Goal: Transaction & Acquisition: Purchase product/service

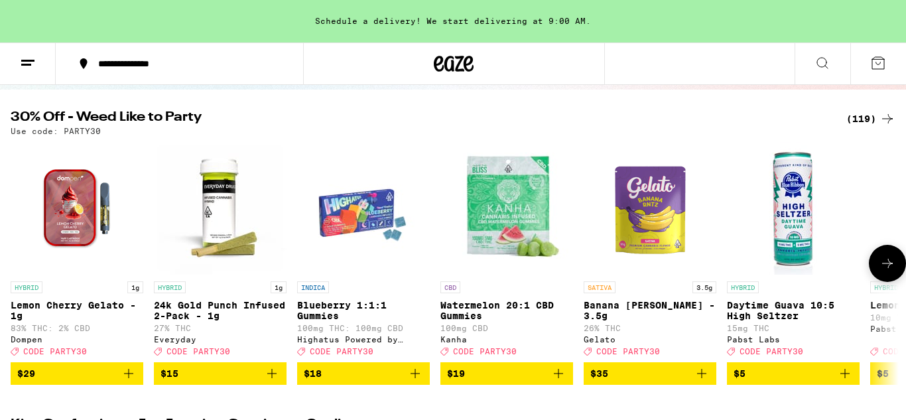
scroll to position [125, 0]
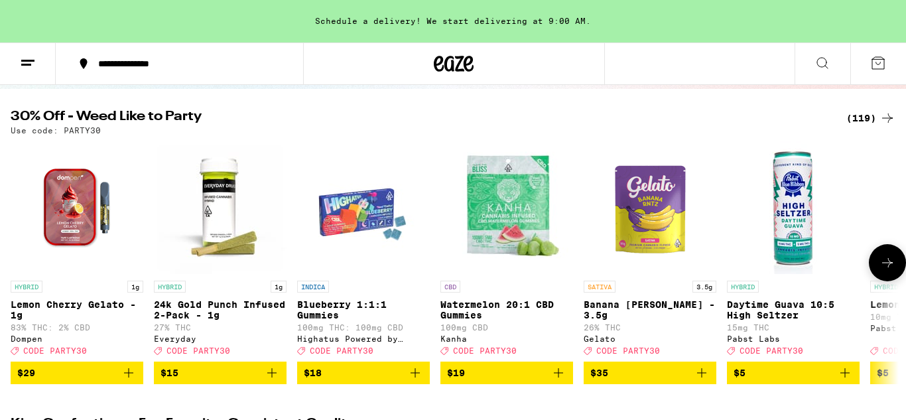
click at [885, 278] on button at bounding box center [887, 262] width 37 height 37
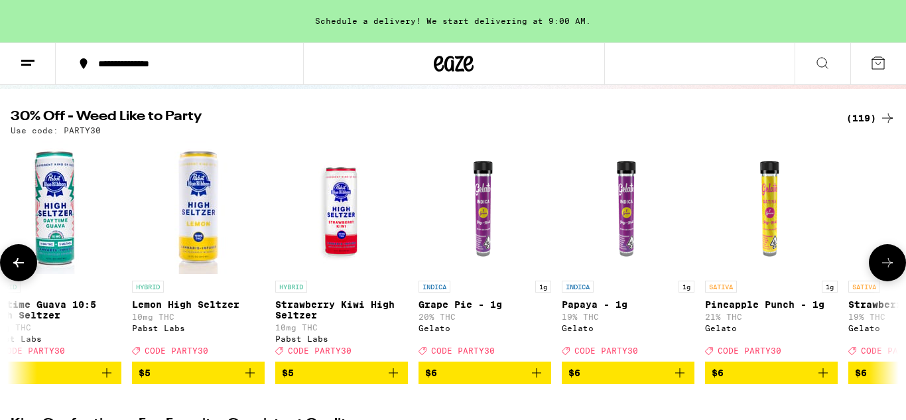
scroll to position [0, 740]
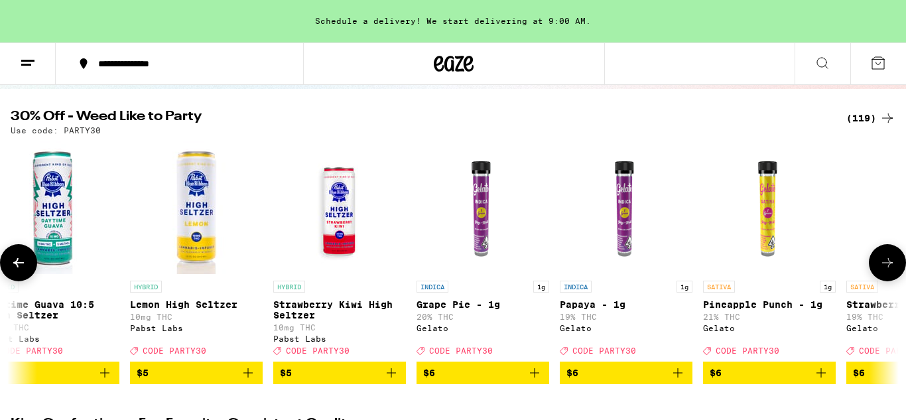
click at [885, 278] on button at bounding box center [887, 262] width 37 height 37
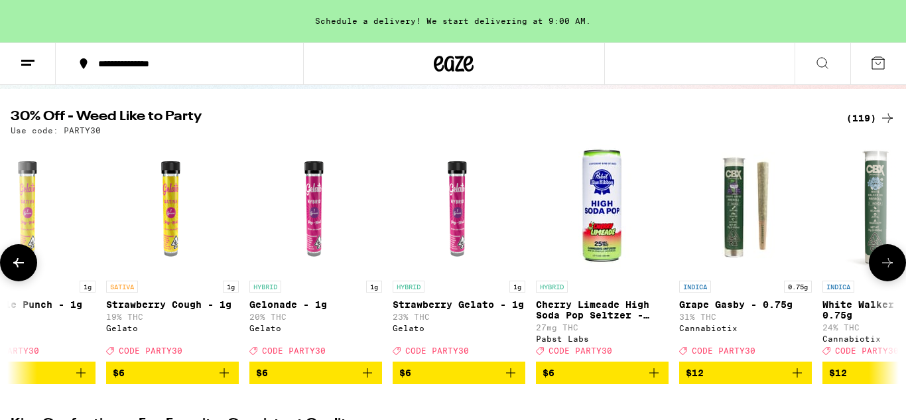
click at [885, 278] on button at bounding box center [887, 262] width 37 height 37
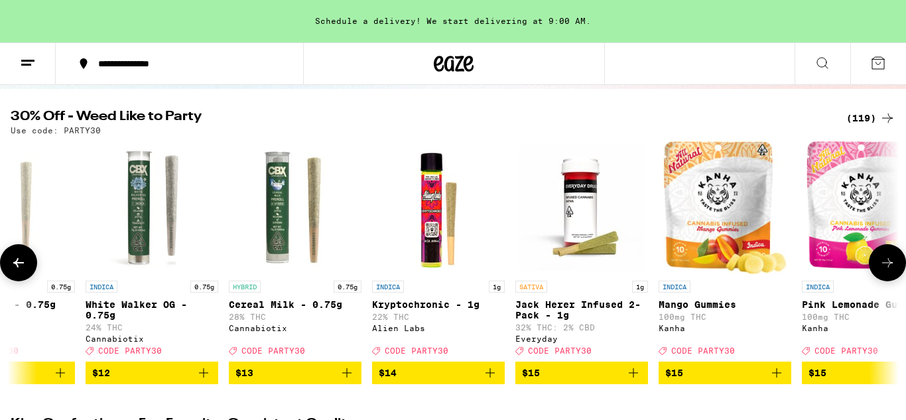
scroll to position [0, 2220]
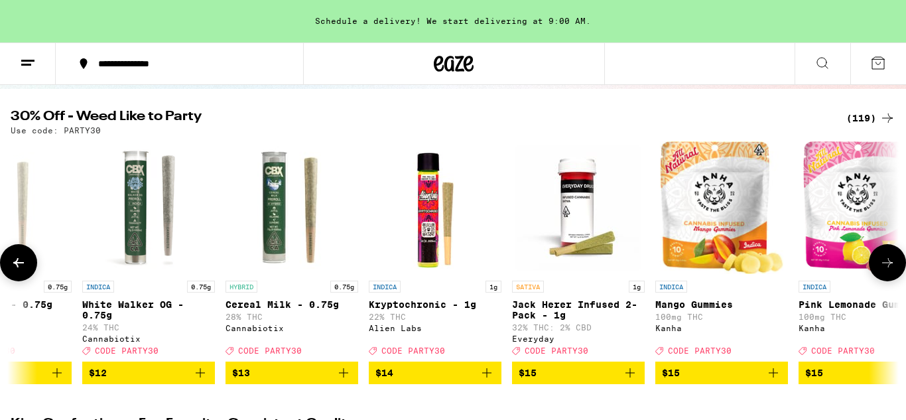
click at [885, 278] on button at bounding box center [887, 262] width 37 height 37
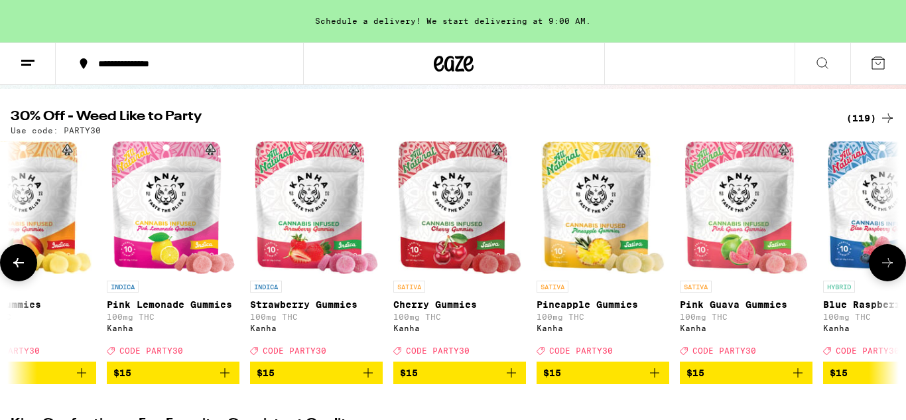
scroll to position [0, 2960]
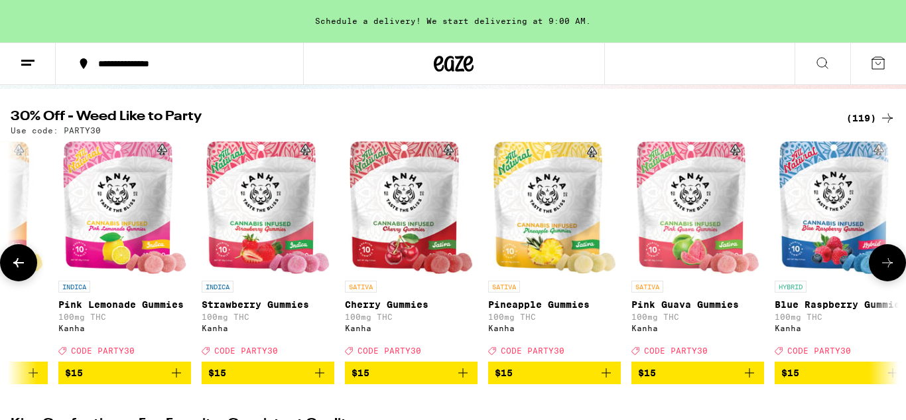
click at [885, 278] on button at bounding box center [887, 262] width 37 height 37
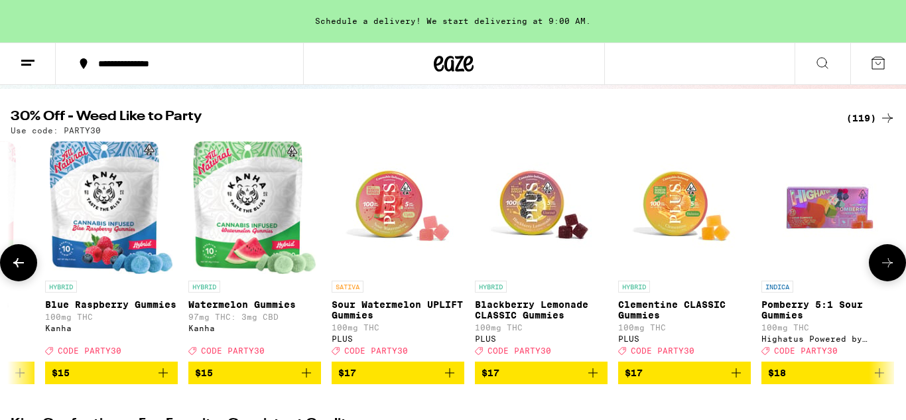
scroll to position [0, 3700]
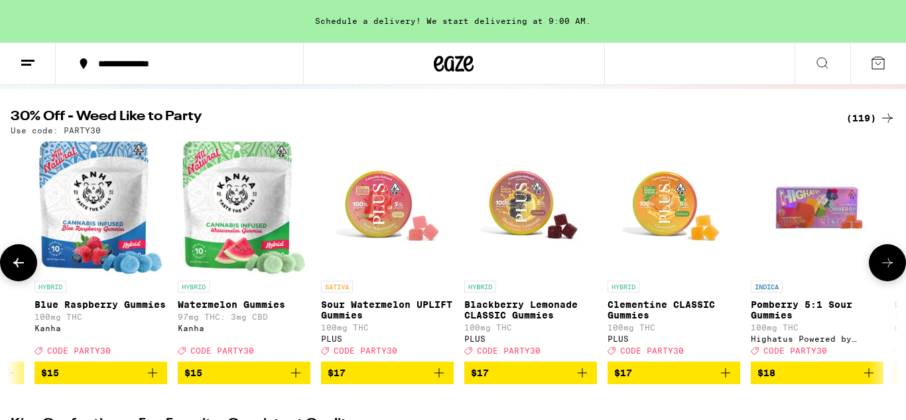
click at [885, 278] on button at bounding box center [887, 262] width 37 height 37
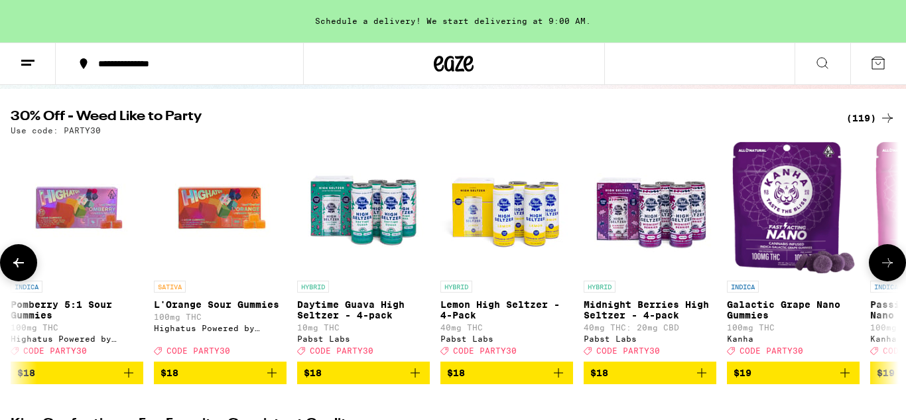
click at [885, 278] on button at bounding box center [887, 262] width 37 height 37
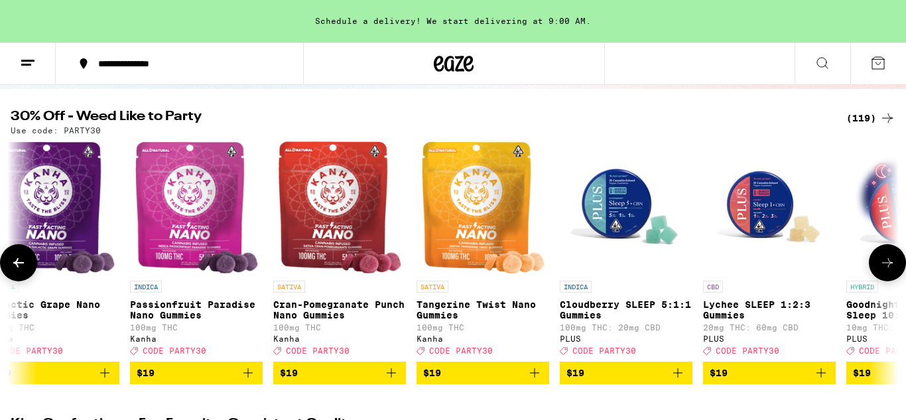
click at [885, 278] on button at bounding box center [887, 262] width 37 height 37
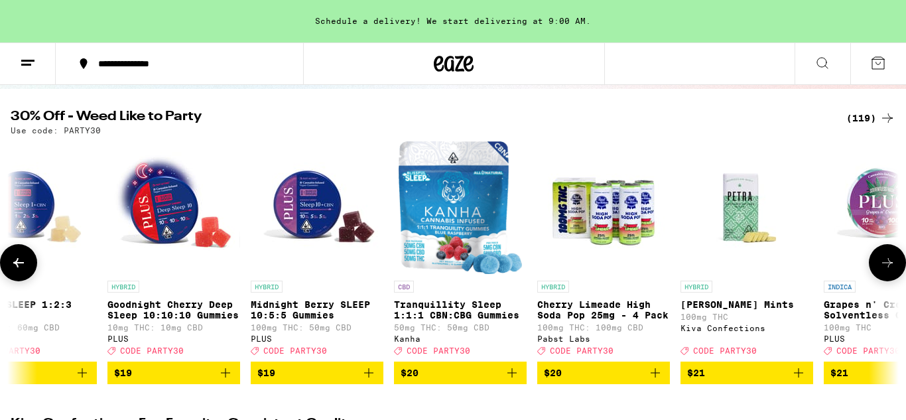
scroll to position [0, 5919]
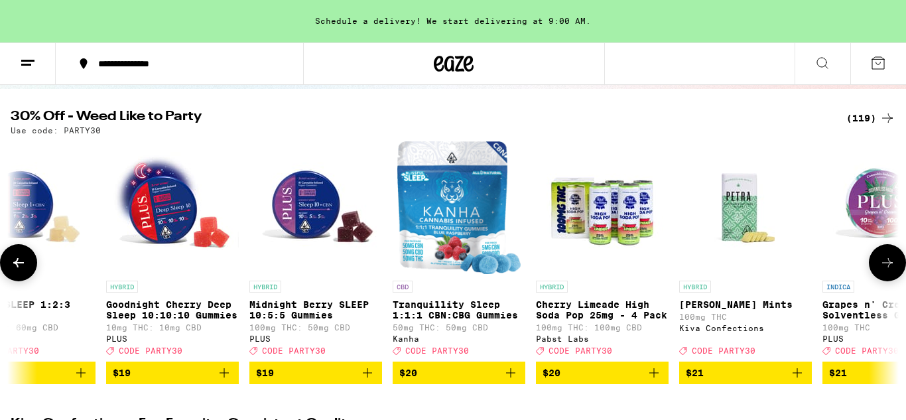
click at [885, 278] on button at bounding box center [887, 262] width 37 height 37
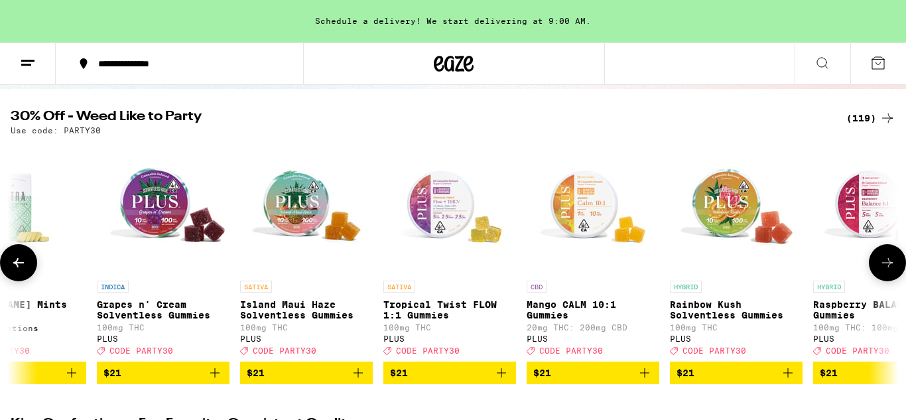
scroll to position [0, 6659]
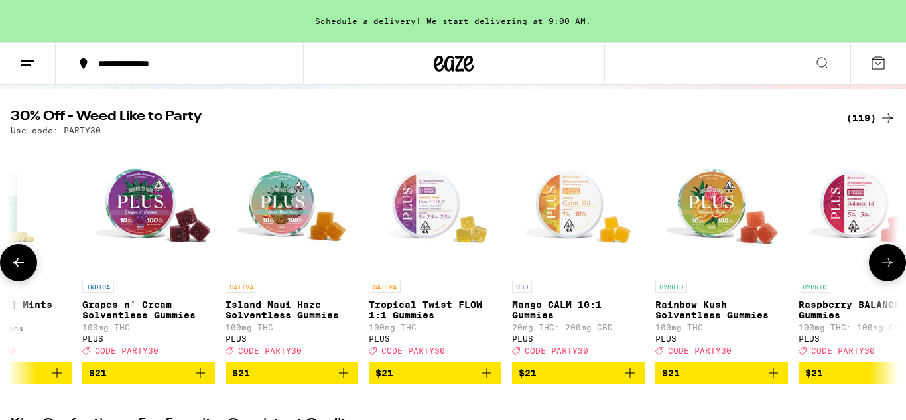
click at [885, 278] on button at bounding box center [887, 262] width 37 height 37
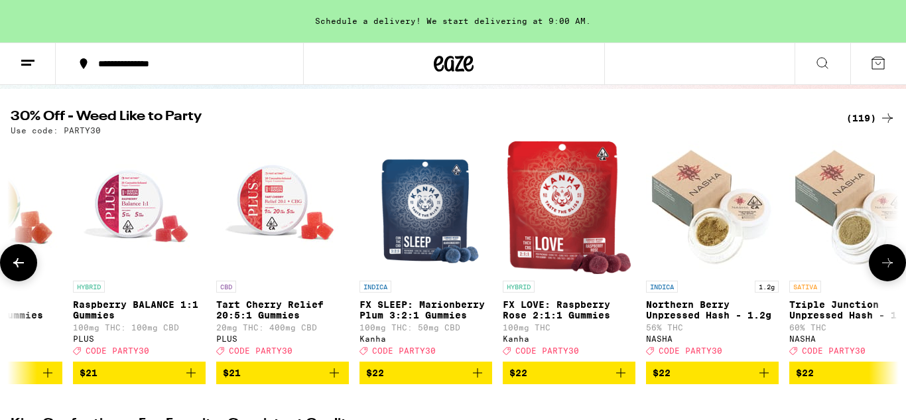
scroll to position [0, 7399]
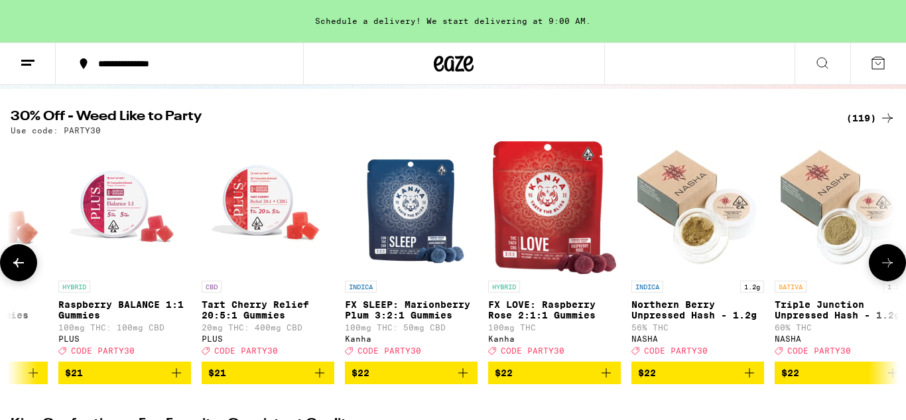
click at [885, 278] on button at bounding box center [887, 262] width 37 height 37
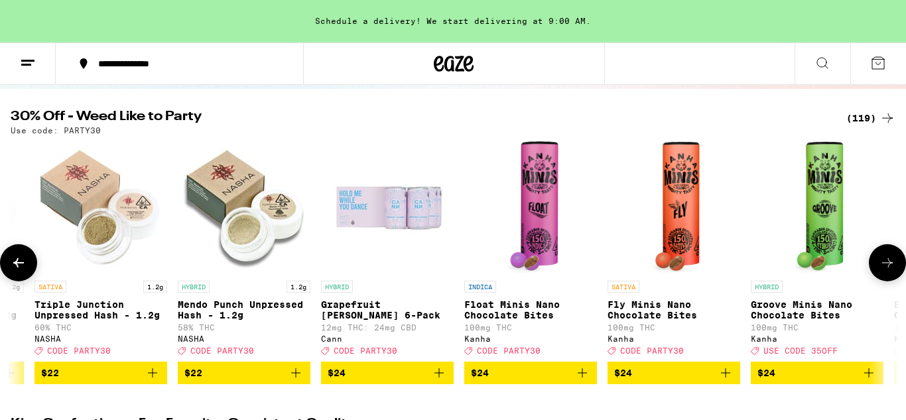
click at [885, 278] on button at bounding box center [887, 262] width 37 height 37
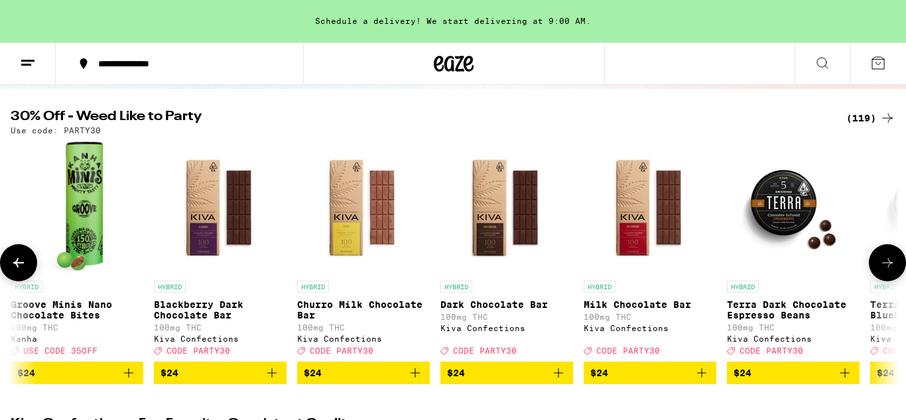
click at [885, 278] on button at bounding box center [887, 262] width 37 height 37
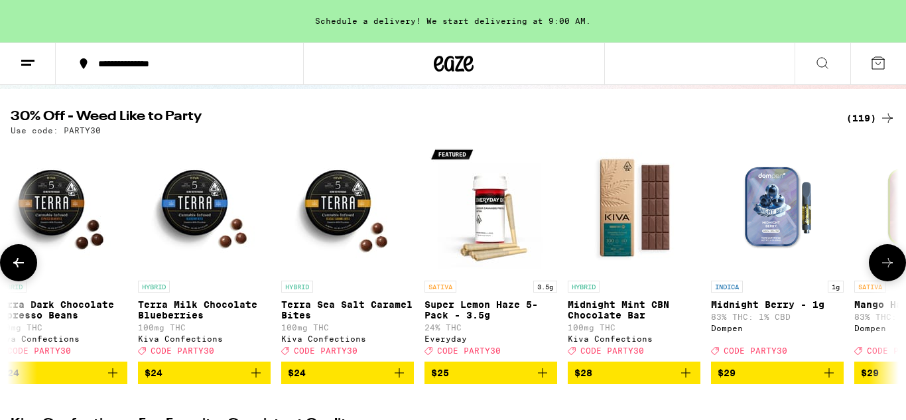
scroll to position [0, 9619]
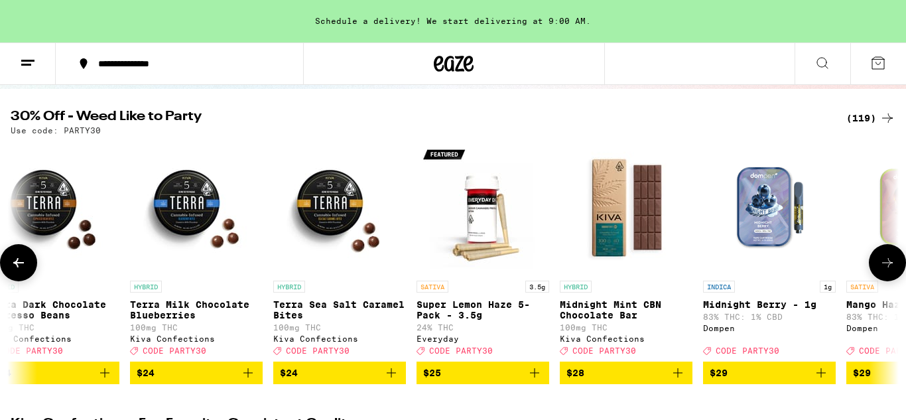
click at [885, 278] on button at bounding box center [887, 262] width 37 height 37
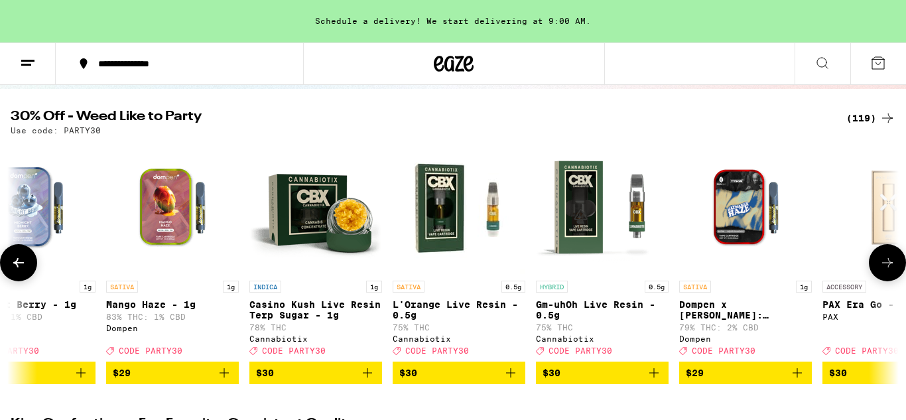
click at [885, 278] on button at bounding box center [887, 262] width 37 height 37
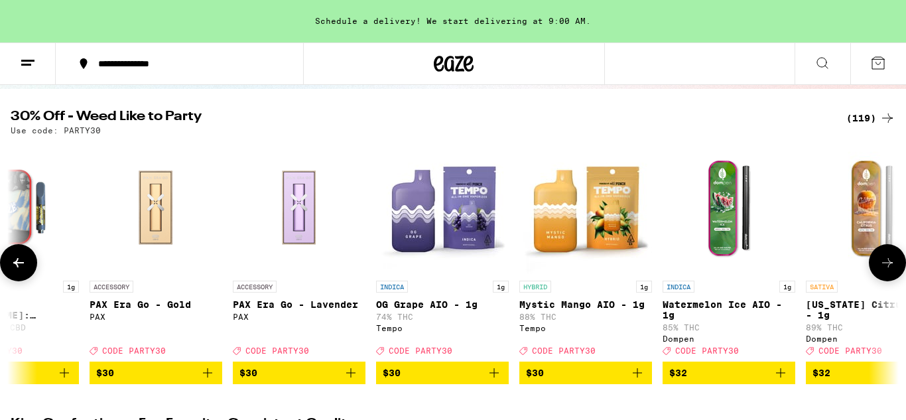
scroll to position [0, 11099]
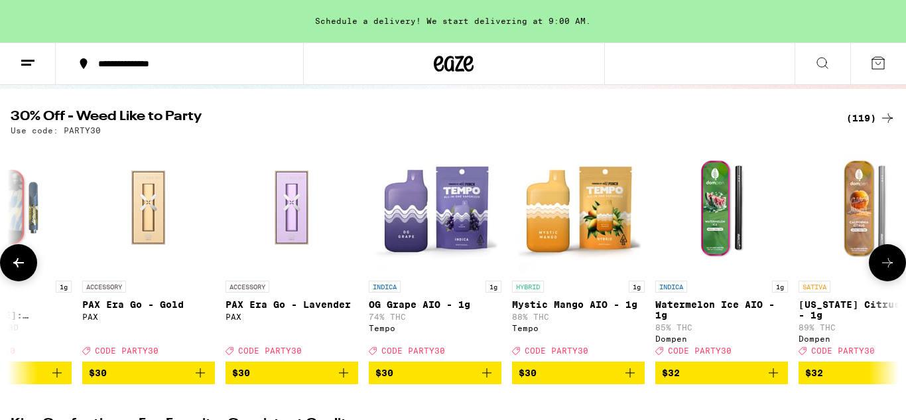
click at [885, 278] on button at bounding box center [887, 262] width 37 height 37
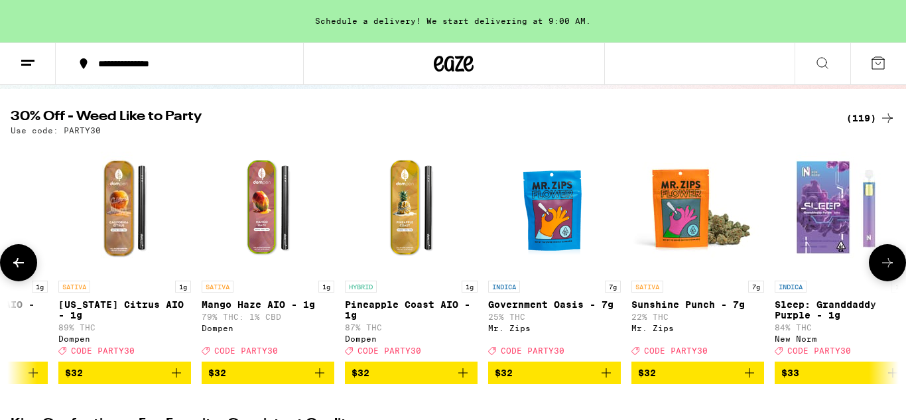
click at [885, 278] on button at bounding box center [887, 262] width 37 height 37
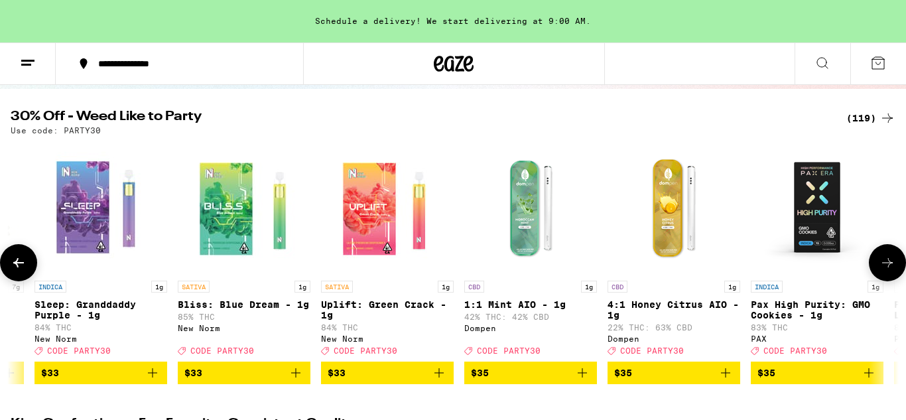
click at [885, 278] on button at bounding box center [887, 262] width 37 height 37
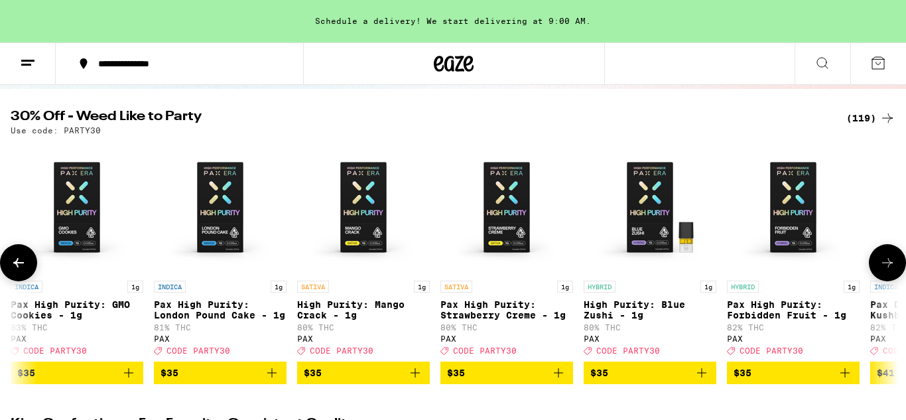
click at [885, 278] on button at bounding box center [887, 262] width 37 height 37
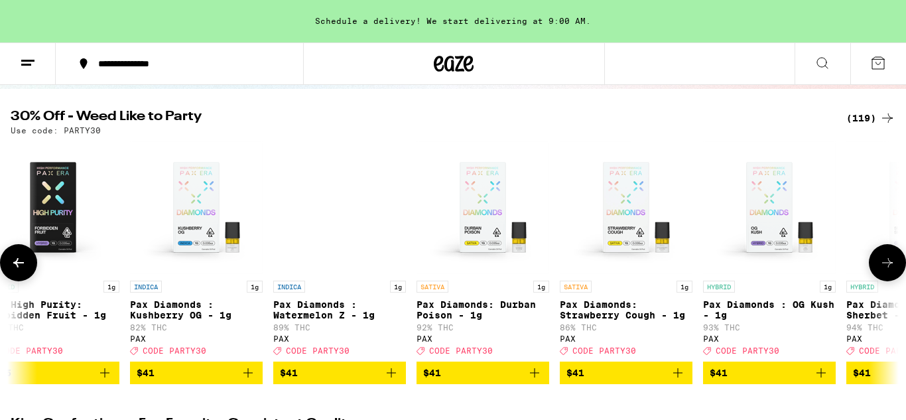
click at [885, 278] on button at bounding box center [887, 262] width 37 height 37
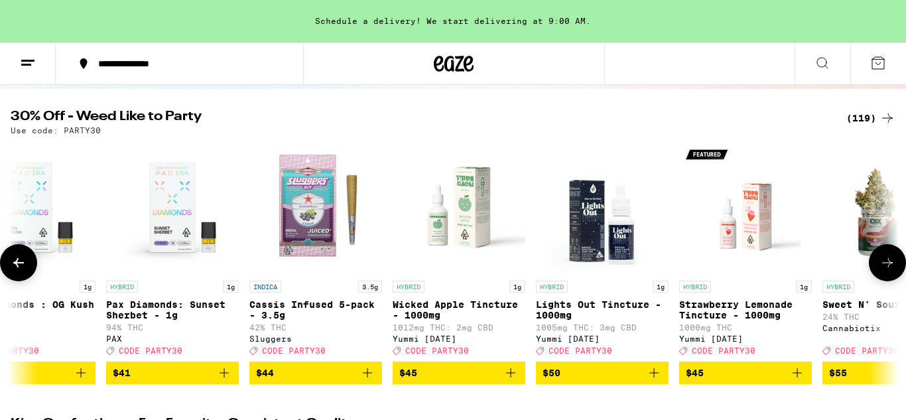
click at [885, 278] on button at bounding box center [887, 262] width 37 height 37
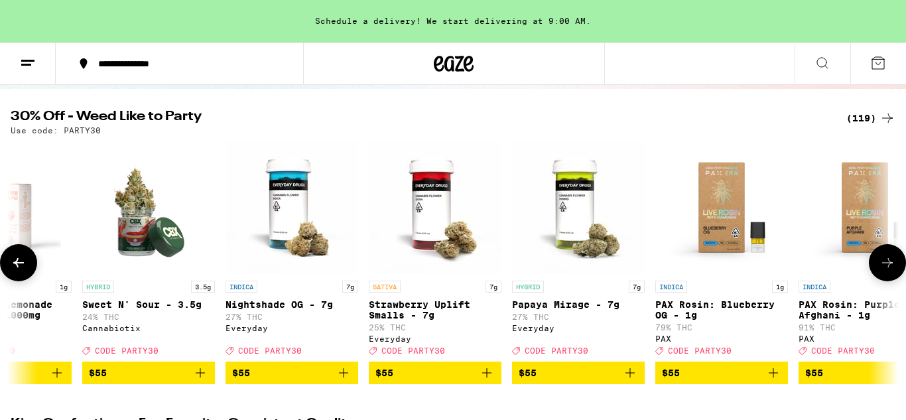
click at [885, 278] on button at bounding box center [887, 262] width 37 height 37
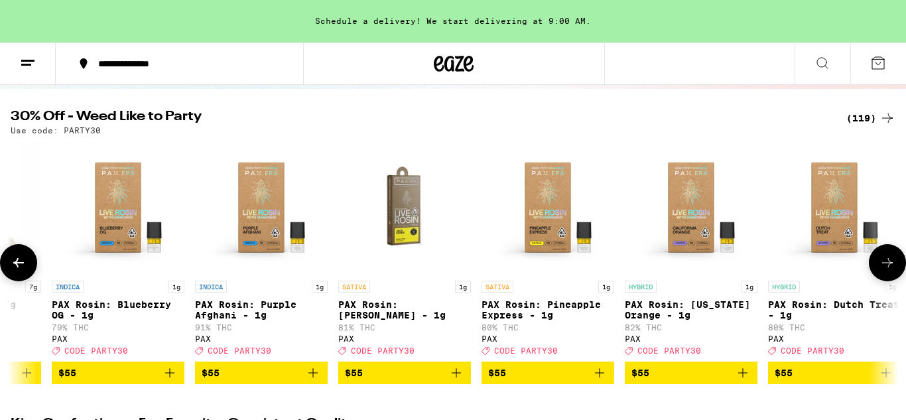
scroll to position [0, 16158]
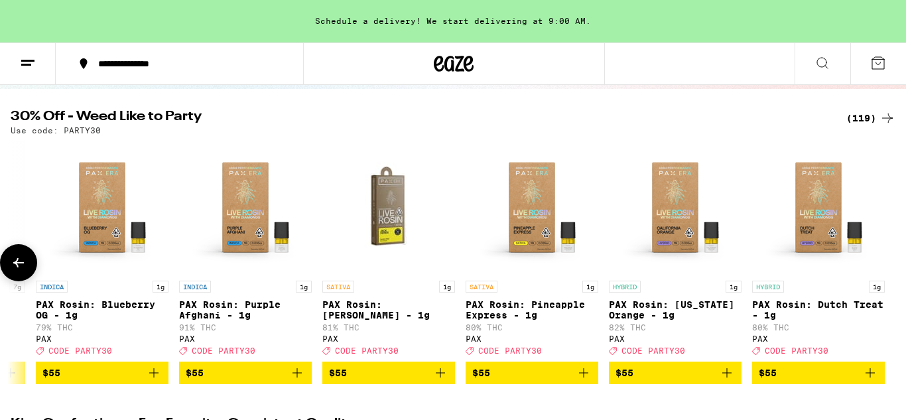
click at [885, 278] on div at bounding box center [887, 262] width 37 height 37
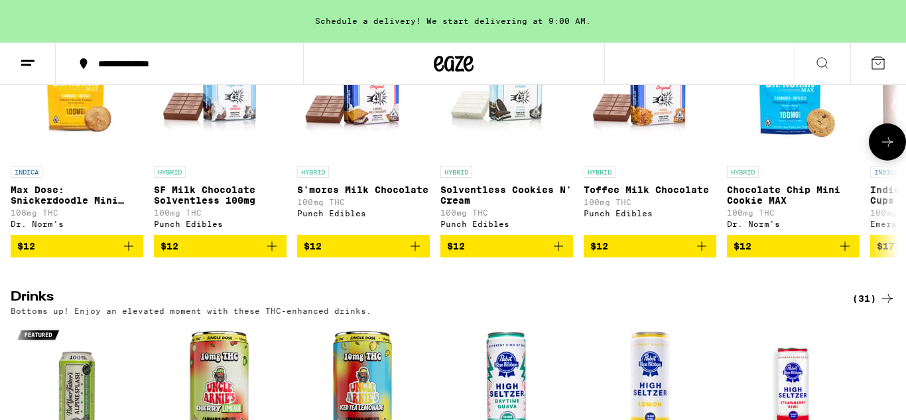
scroll to position [3817, 0]
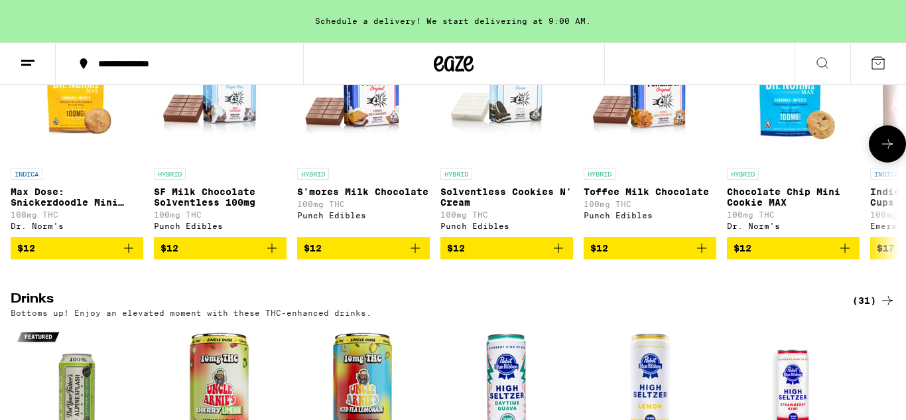
click at [892, 152] on icon at bounding box center [887, 144] width 16 height 16
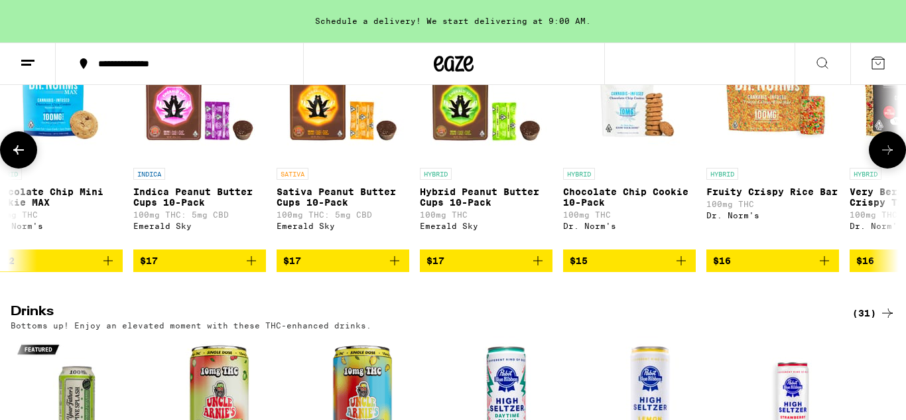
scroll to position [0, 740]
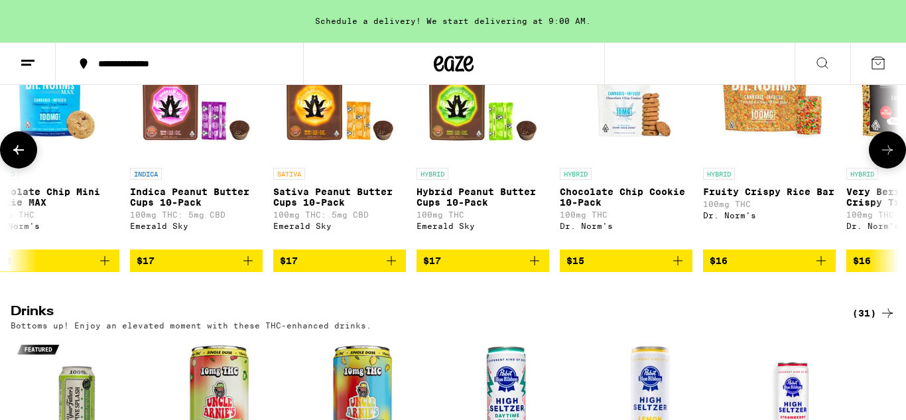
click at [892, 158] on icon at bounding box center [887, 150] width 16 height 16
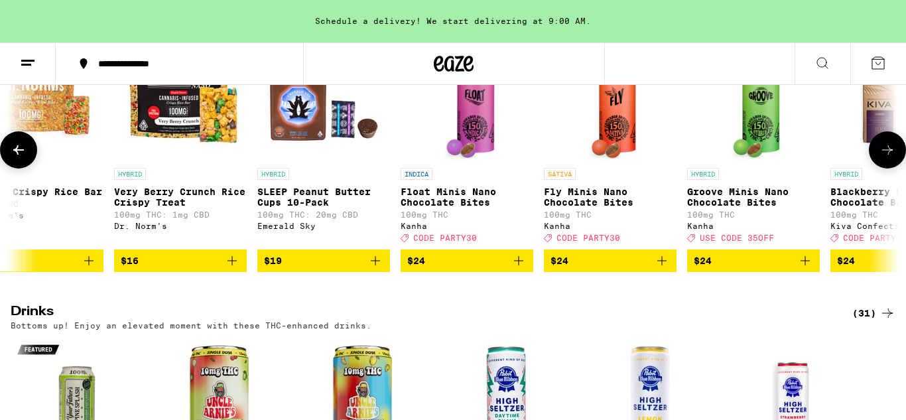
scroll to position [0, 1480]
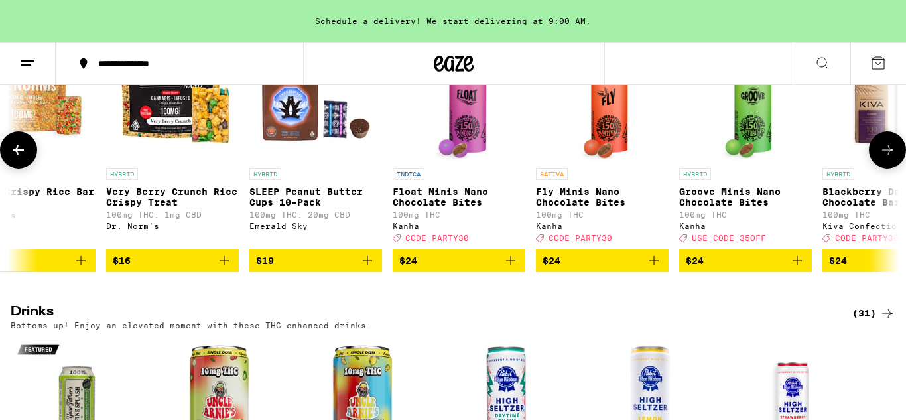
click at [22, 158] on icon at bounding box center [19, 150] width 16 height 16
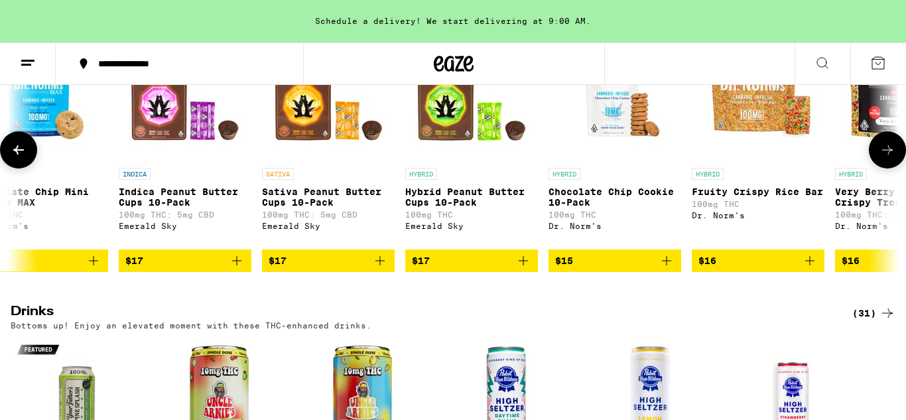
scroll to position [0, 740]
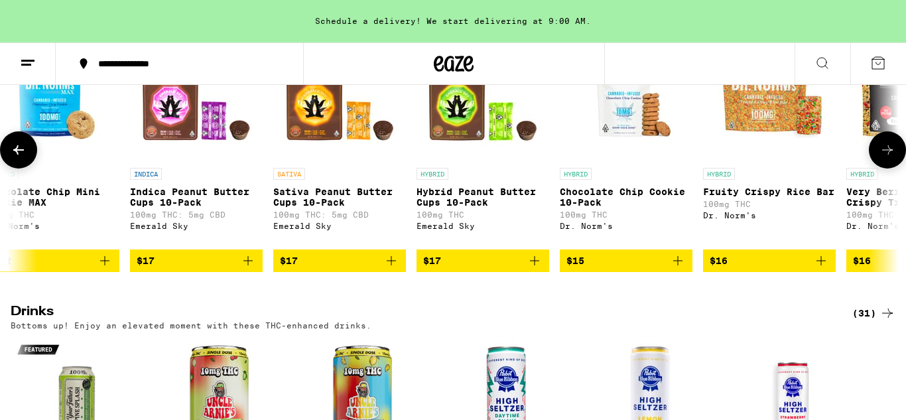
click at [13, 158] on icon at bounding box center [19, 150] width 16 height 16
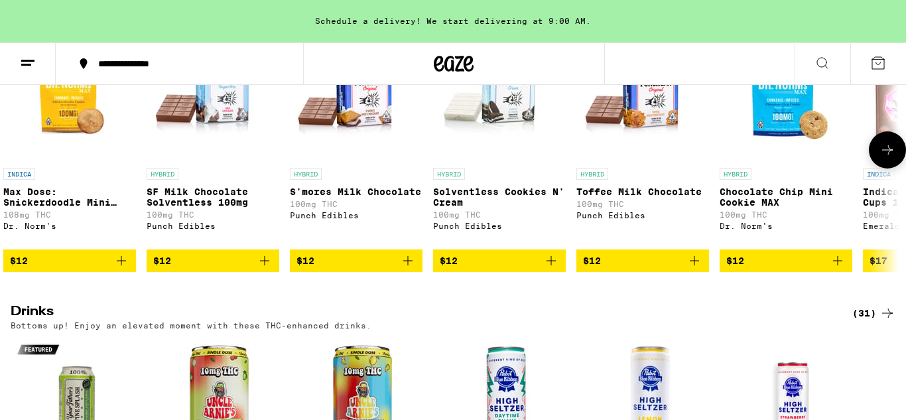
scroll to position [0, 0]
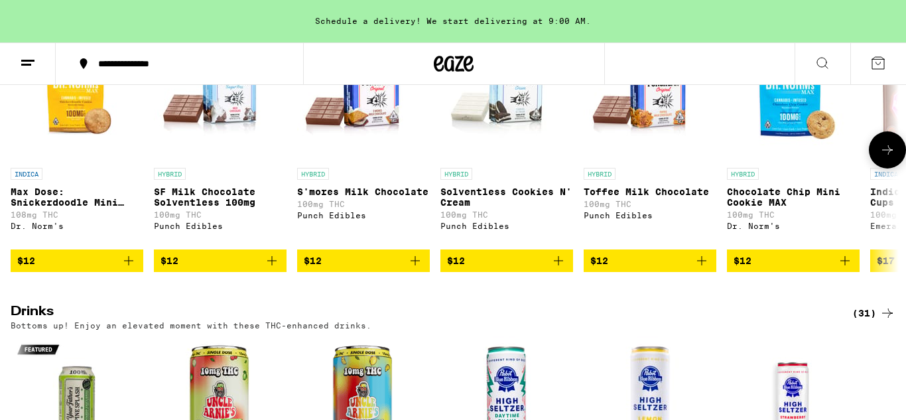
click at [781, 161] on img "Open page for Chocolate Chip Mini Cookie MAX from Dr. Norm's" at bounding box center [793, 95] width 133 height 133
